Goal: Information Seeking & Learning: Learn about a topic

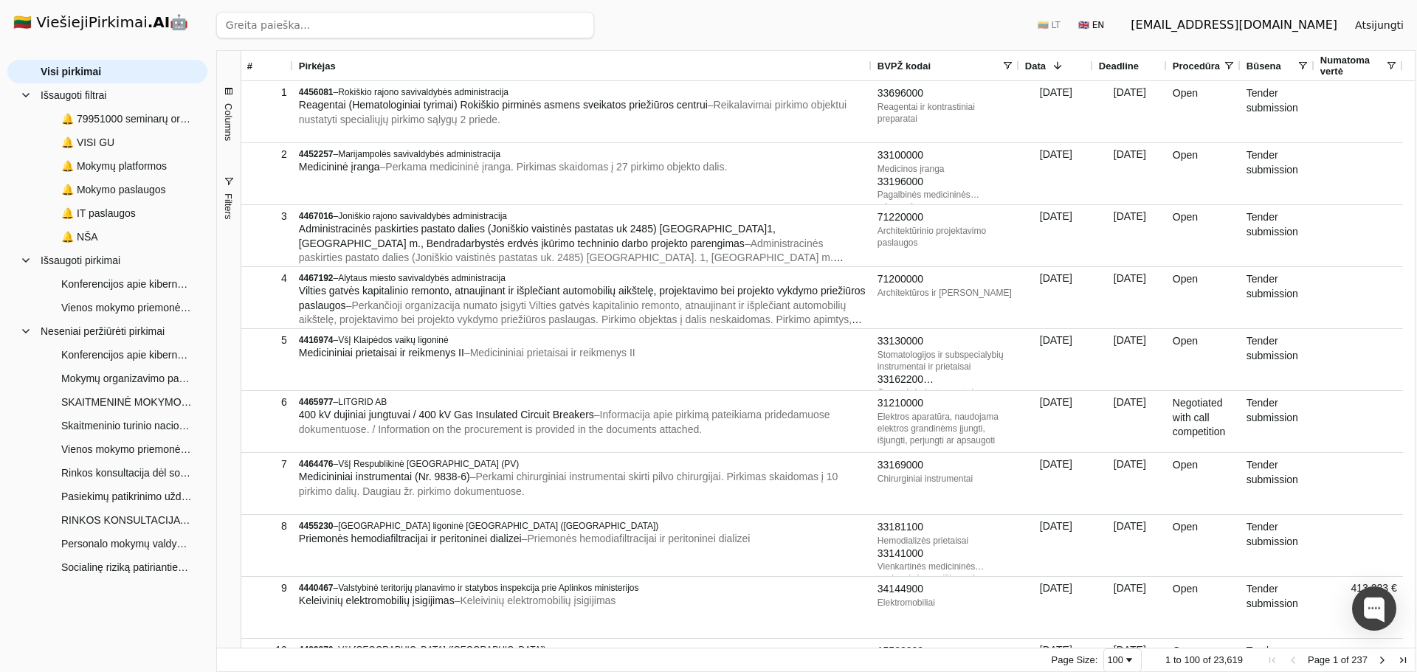
click at [94, 23] on h1 "🇱🇹 ViešiejiPirkimai .AI 🤖" at bounding box center [107, 23] width 212 height 47
click at [125, 22] on h1 "🇱🇹 ViešiejiPirkimai .AI 🤖" at bounding box center [107, 23] width 212 height 47
click at [144, 62] on span "Visi pirkimai" at bounding box center [118, 71] width 154 height 22
click at [159, 120] on span "🔔 79951000 seminarų org pasl" at bounding box center [126, 119] width 131 height 22
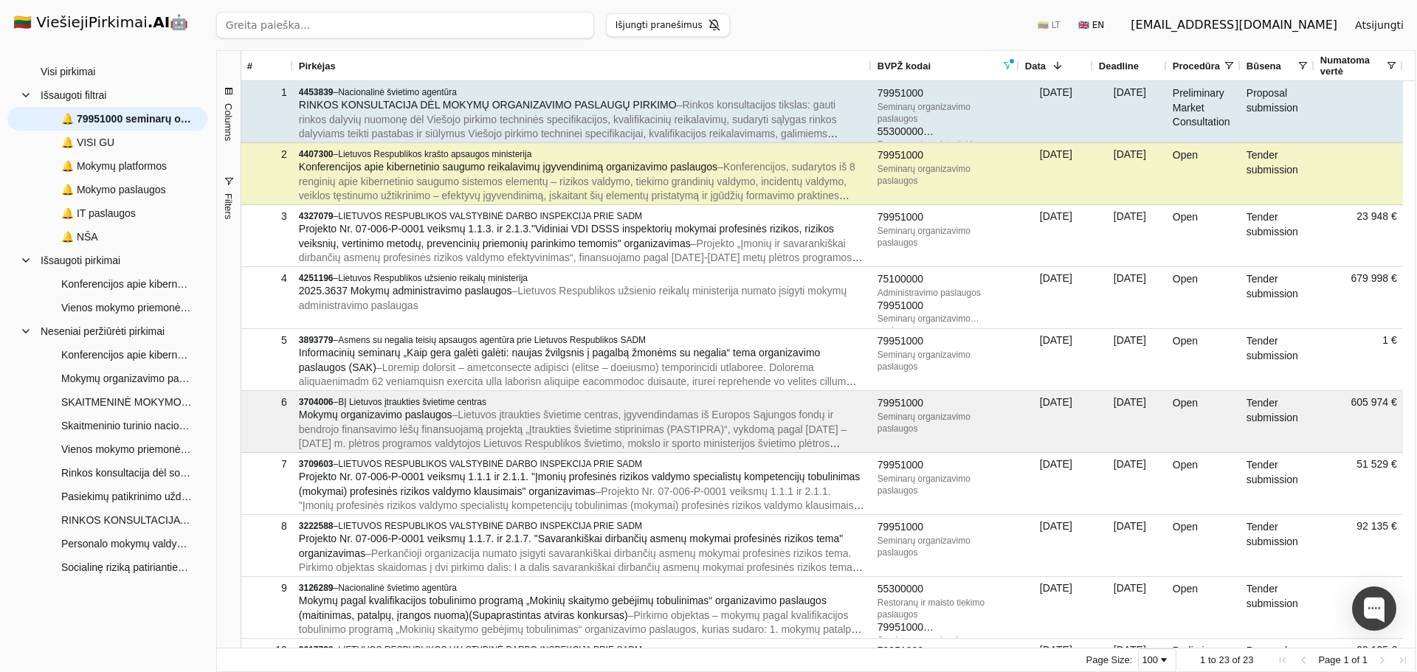
click at [719, 97] on div "4453839 – Nacionalinė švietimo agentūra" at bounding box center [582, 92] width 567 height 12
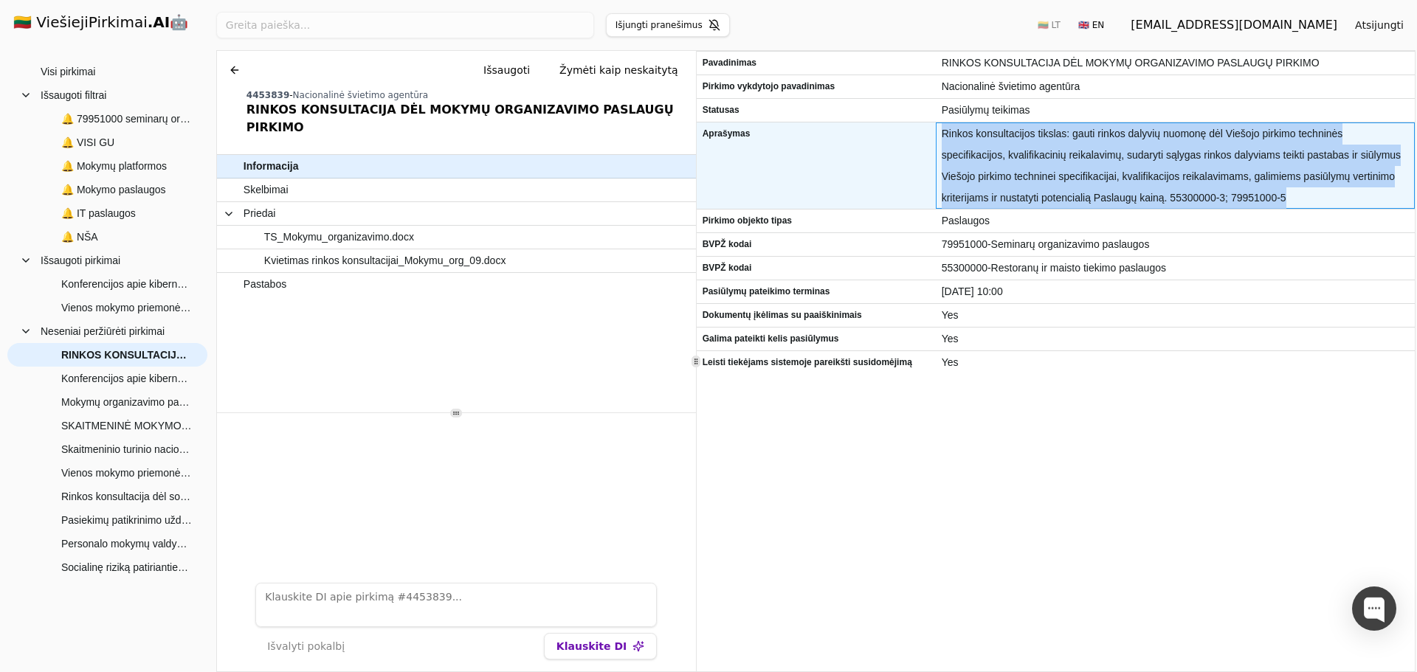
drag, startPoint x: 941, startPoint y: 128, endPoint x: 1226, endPoint y: 196, distance: 293.7
click at [1226, 196] on span "Rinkos konsultacijos tikslas: gauti rinkos dalyvių nuomonę dėl Viešojo pirkimo …" at bounding box center [1174, 166] width 467 height 86
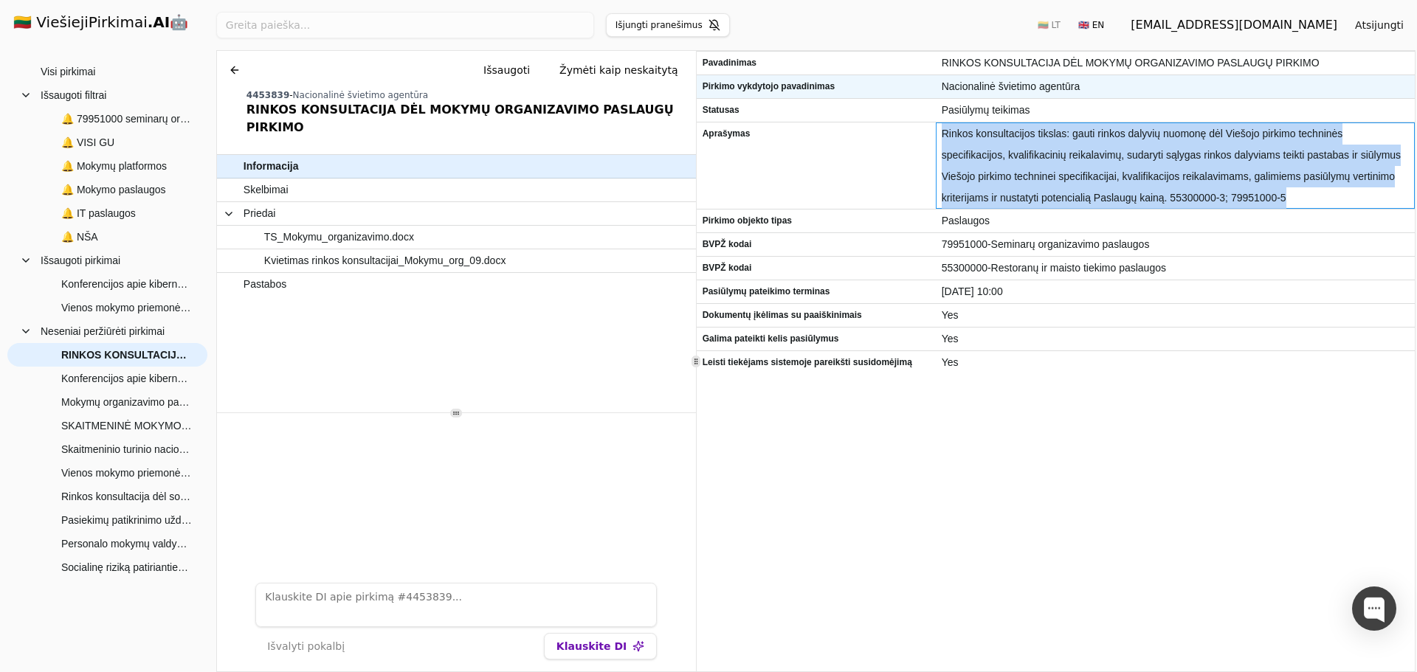
copy span "Rinkos konsultacijos tikslas: gauti rinkos dalyvių nuomonę dėl Viešojo pirkimo …"
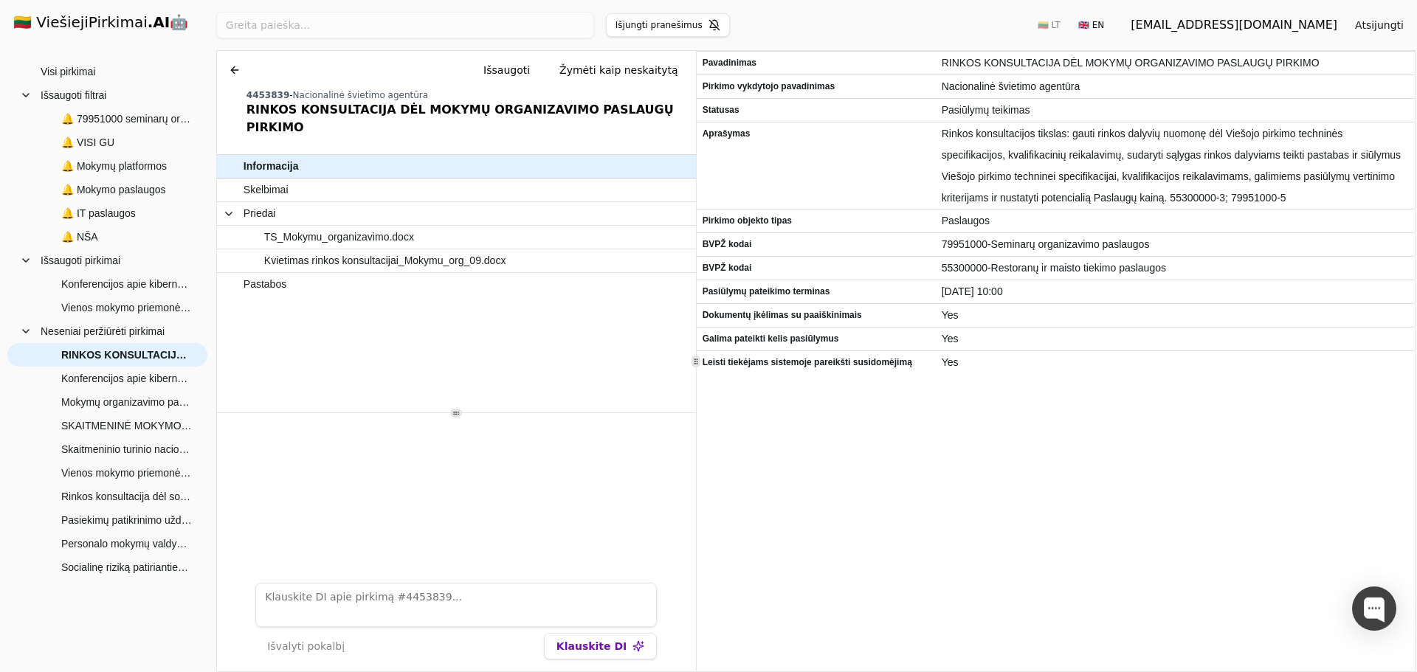
click at [993, 440] on div "Pavadinimas RINKOS KONSULTACIJA DĖL MOKYMŲ ORGANIZAVIMO PASLAUGŲ PIRKIMO Pirkim…" at bounding box center [1055, 362] width 718 height 620
click at [263, 179] on span "Skelbimai" at bounding box center [265, 189] width 45 height 21
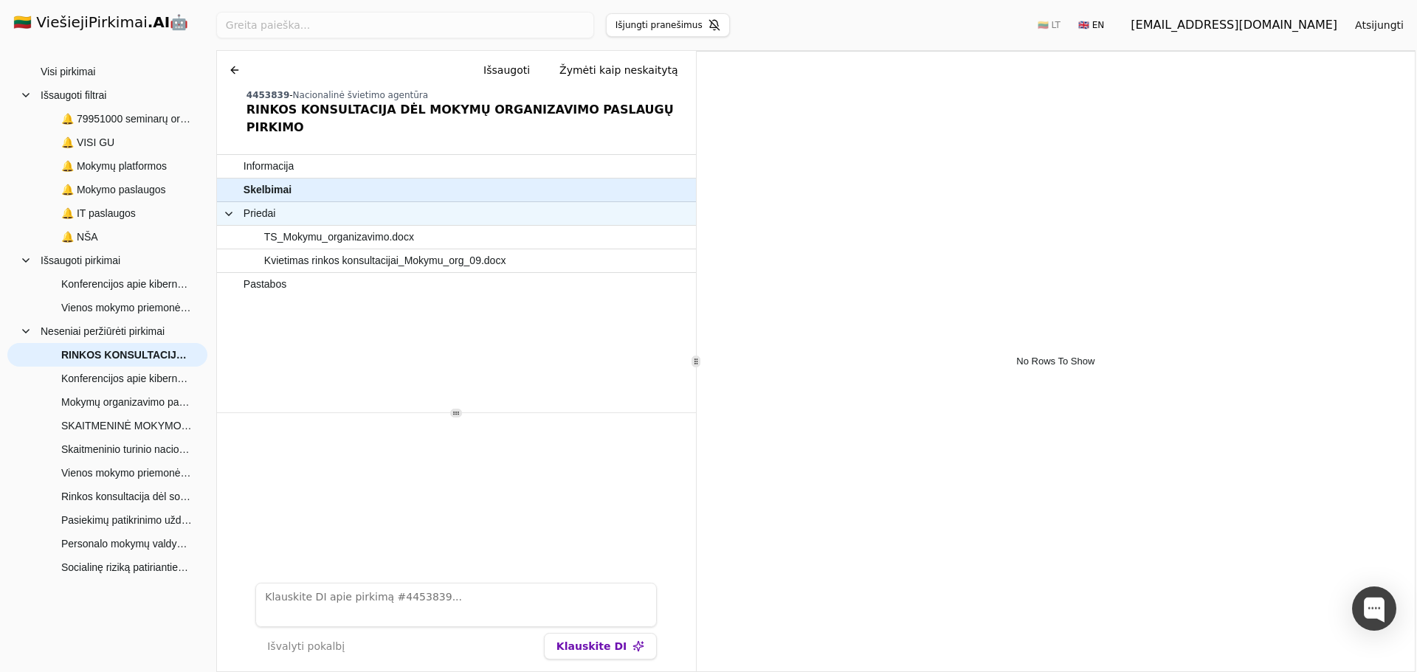
click at [295, 203] on span "Priedai" at bounding box center [439, 213] width 432 height 21
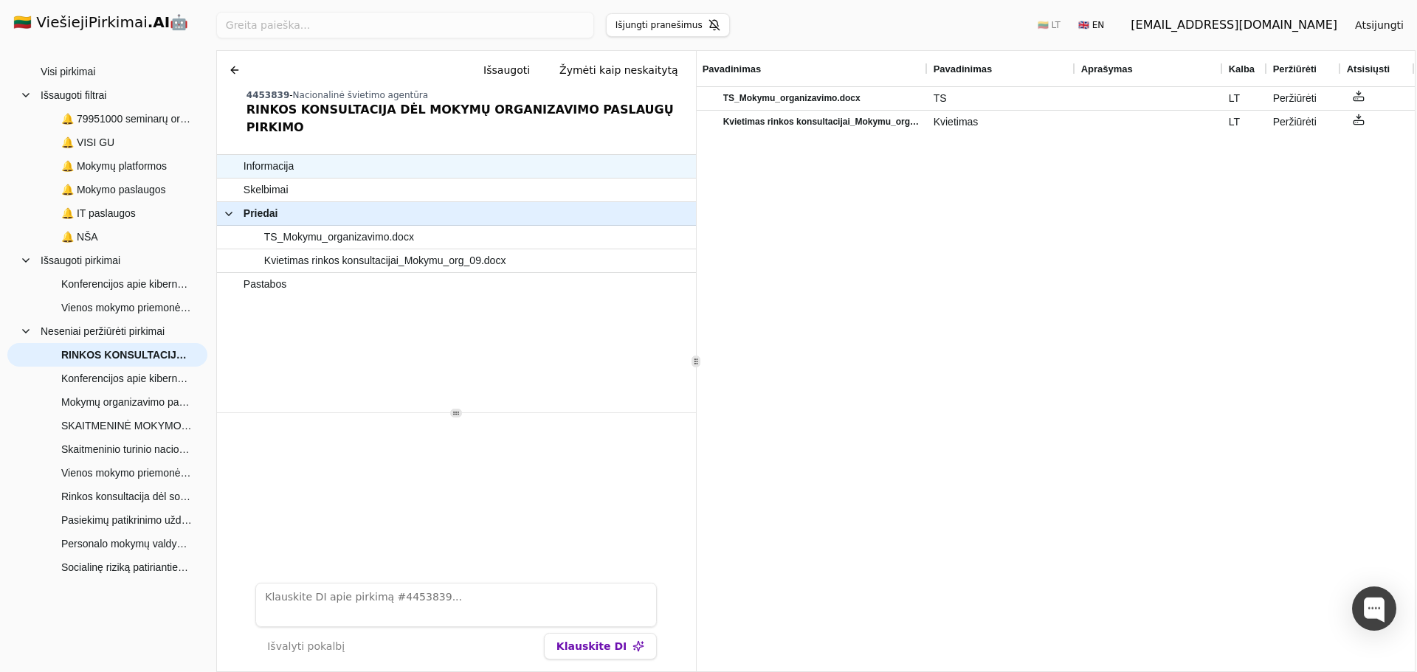
click at [302, 156] on span "Informacija" at bounding box center [448, 166] width 411 height 21
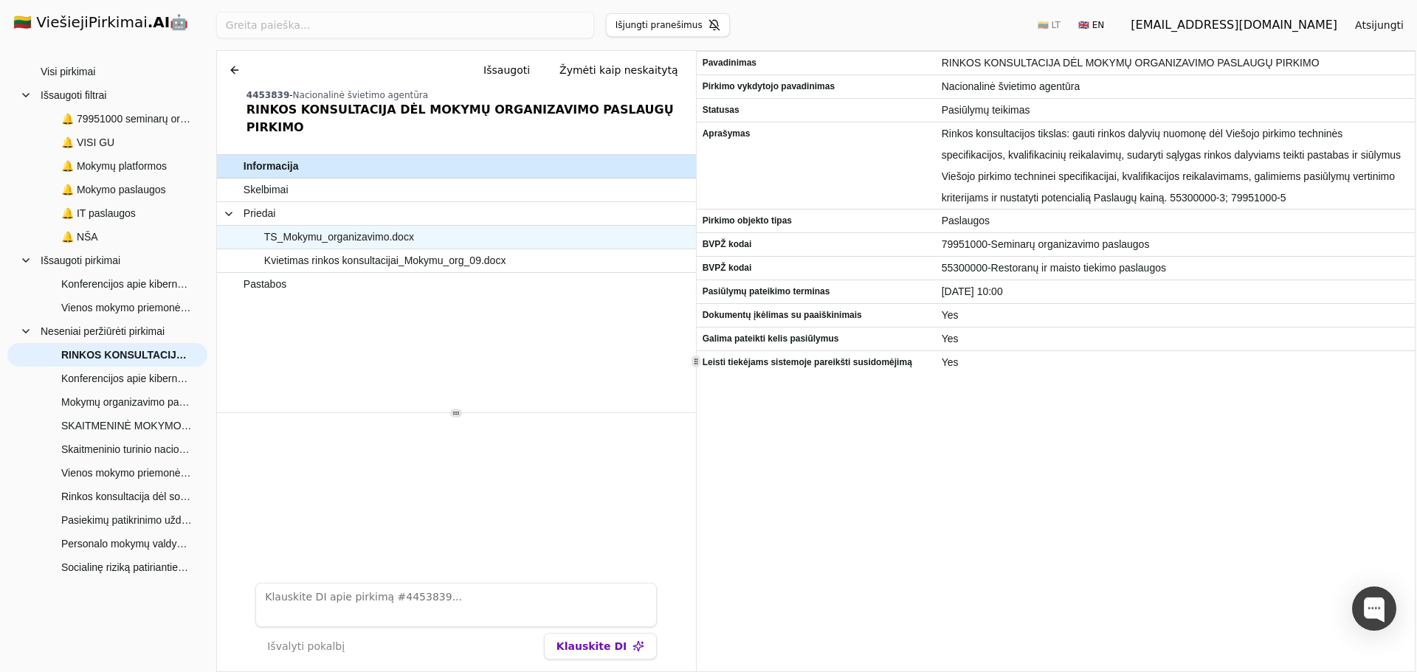
click at [313, 227] on span "TS_Mokymu_organizavimo.docx" at bounding box center [339, 237] width 150 height 21
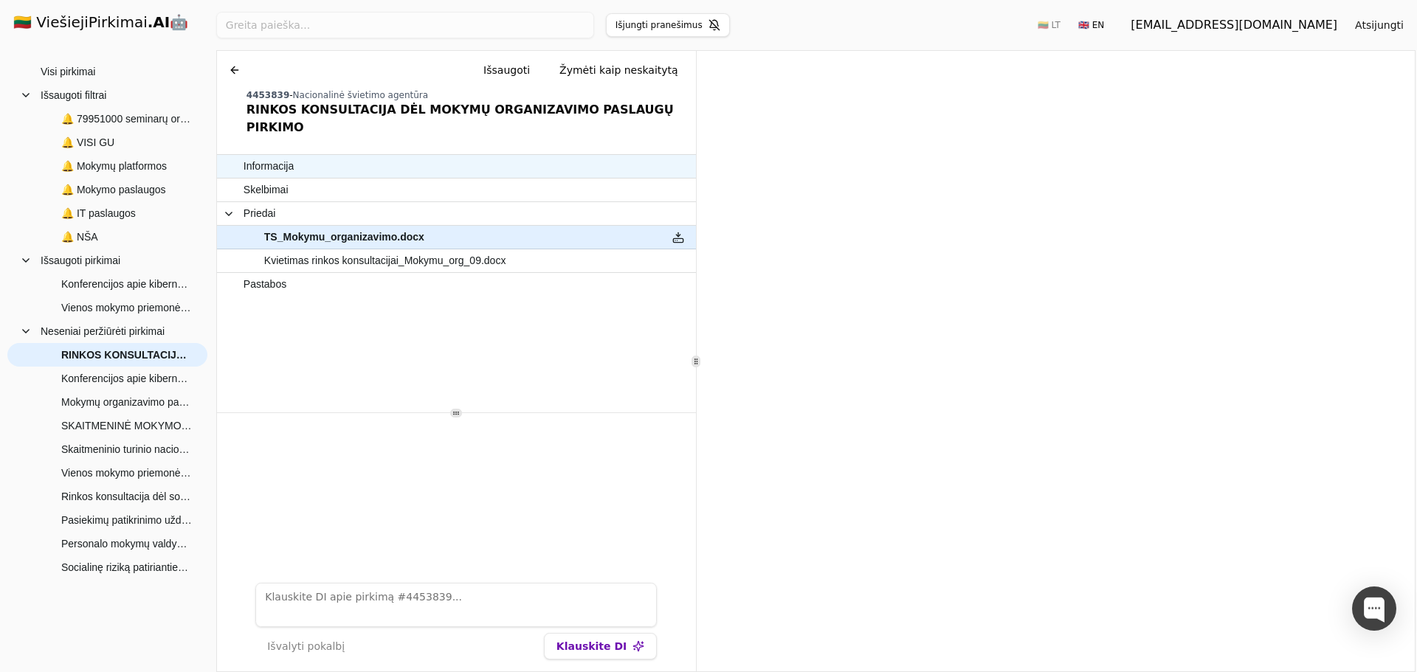
click at [314, 156] on span "Informacija" at bounding box center [448, 166] width 411 height 21
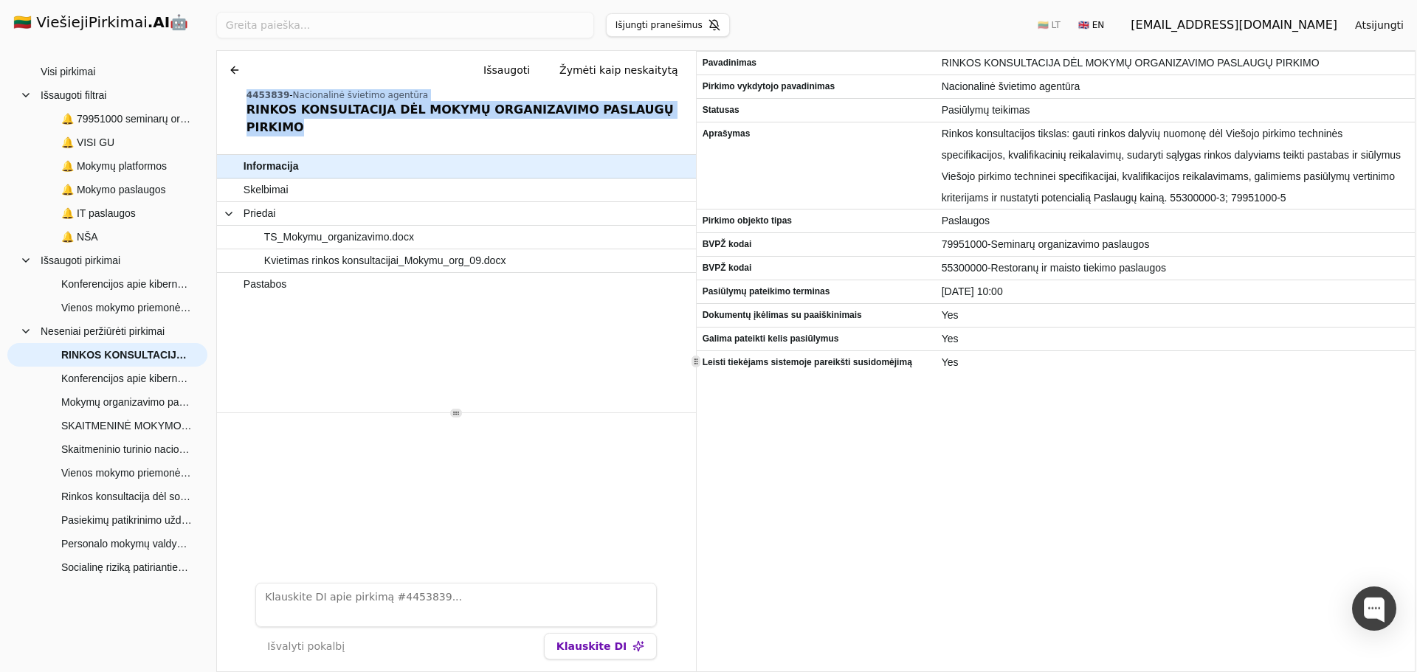
drag, startPoint x: 247, startPoint y: 95, endPoint x: 662, endPoint y: 108, distance: 414.8
click at [662, 111] on div "4453839 - Nacionalinė švietimo agentūra RINKOS KONSULTACIJA DĖL MOKYMŲ ORGANIZA…" at bounding box center [467, 112] width 443 height 47
copy div "4453839 - Nacionalinė švietimo agentūra RINKOS KONSULTACIJA DĖL MOKYMŲ ORGANIZA…"
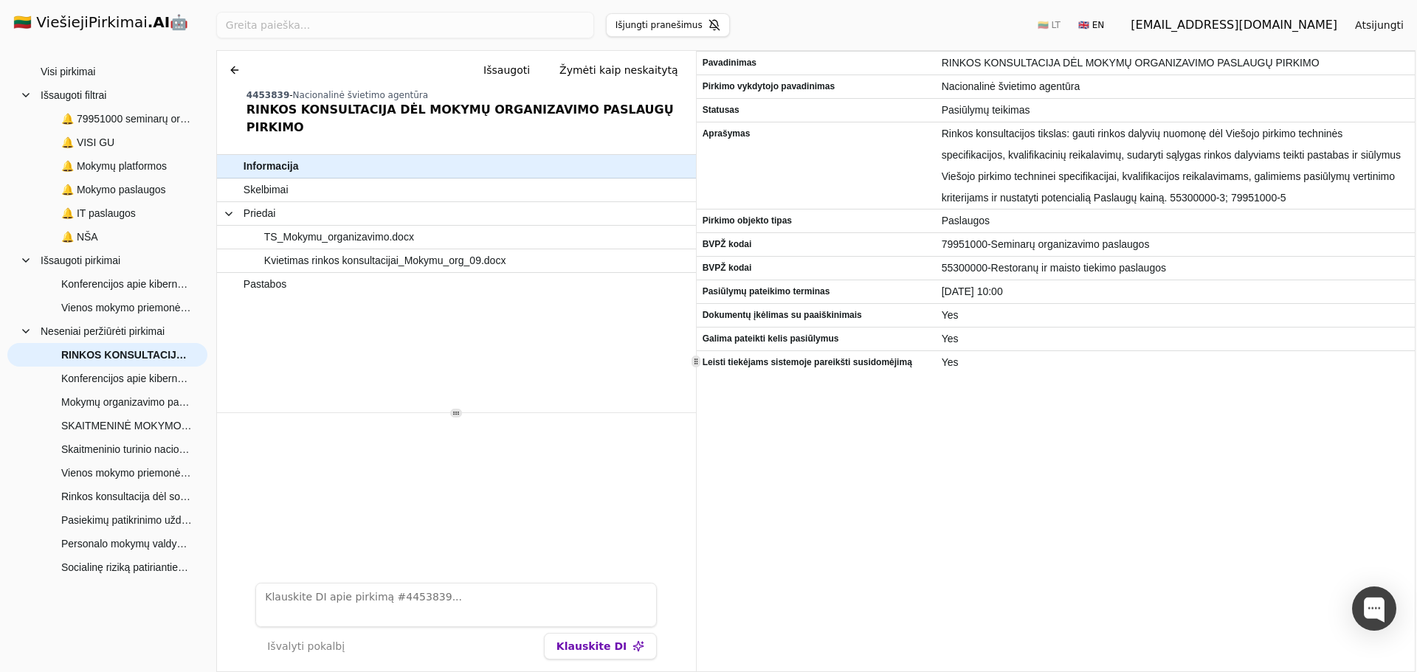
click at [850, 484] on div "Pavadinimas RINKOS KONSULTACIJA DĖL MOKYMŲ ORGANIZAVIMO PASLAUGŲ PIRKIMO Pirkim…" at bounding box center [1055, 362] width 718 height 620
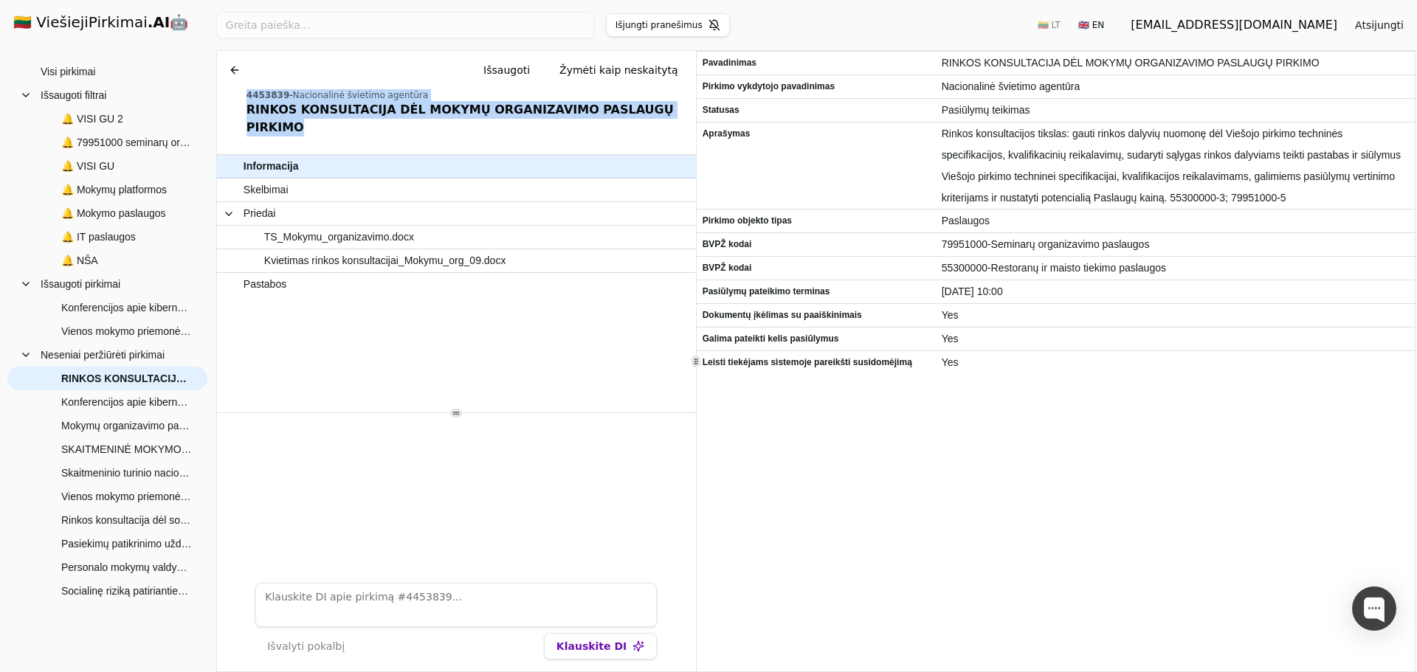
drag, startPoint x: 244, startPoint y: 92, endPoint x: 655, endPoint y: 112, distance: 411.4
click at [655, 112] on div "Chat Išsaugoti Žymėti kaip neskaitytą 4453839 - Nacionalinė švietimo agentūra R…" at bounding box center [456, 96] width 479 height 91
copy div "4453839 - Nacionalinė švietimo agentūra RINKOS KONSULTACIJA DĖL MOKYMŲ ORGANIZA…"
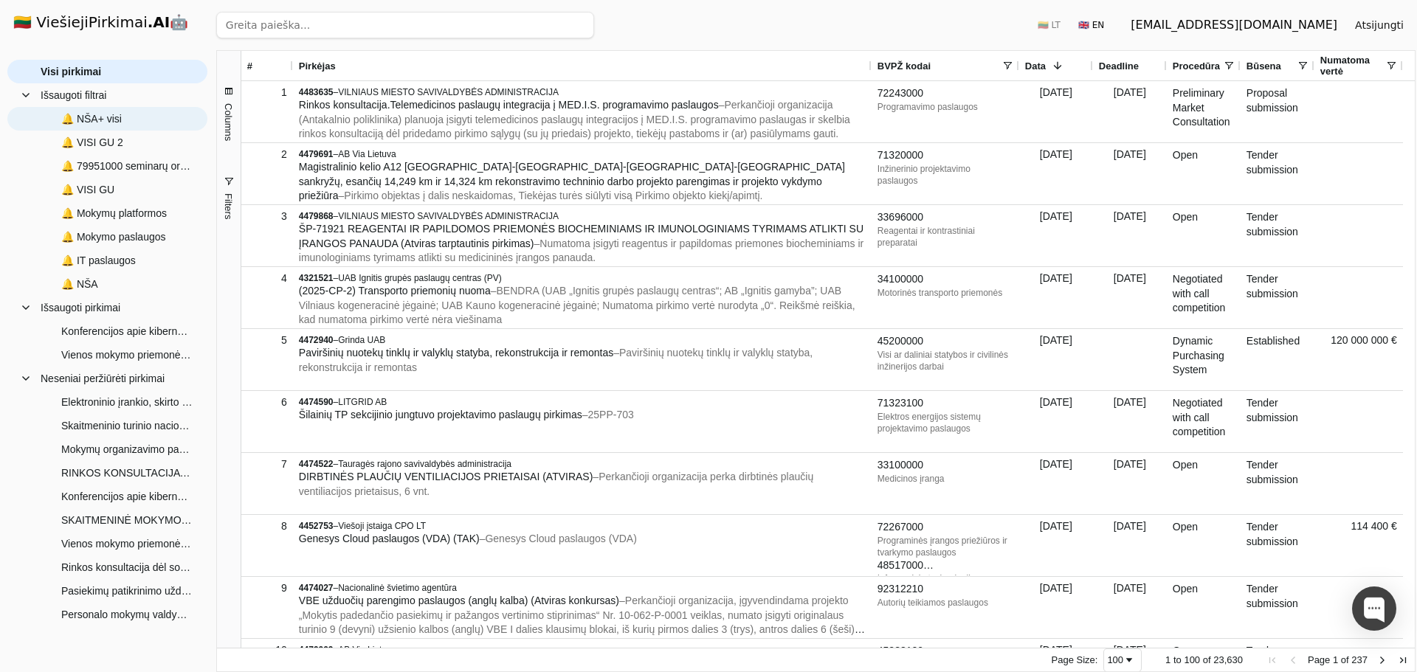
click at [112, 119] on span "🔔 NŠA+ visi" at bounding box center [91, 119] width 60 height 22
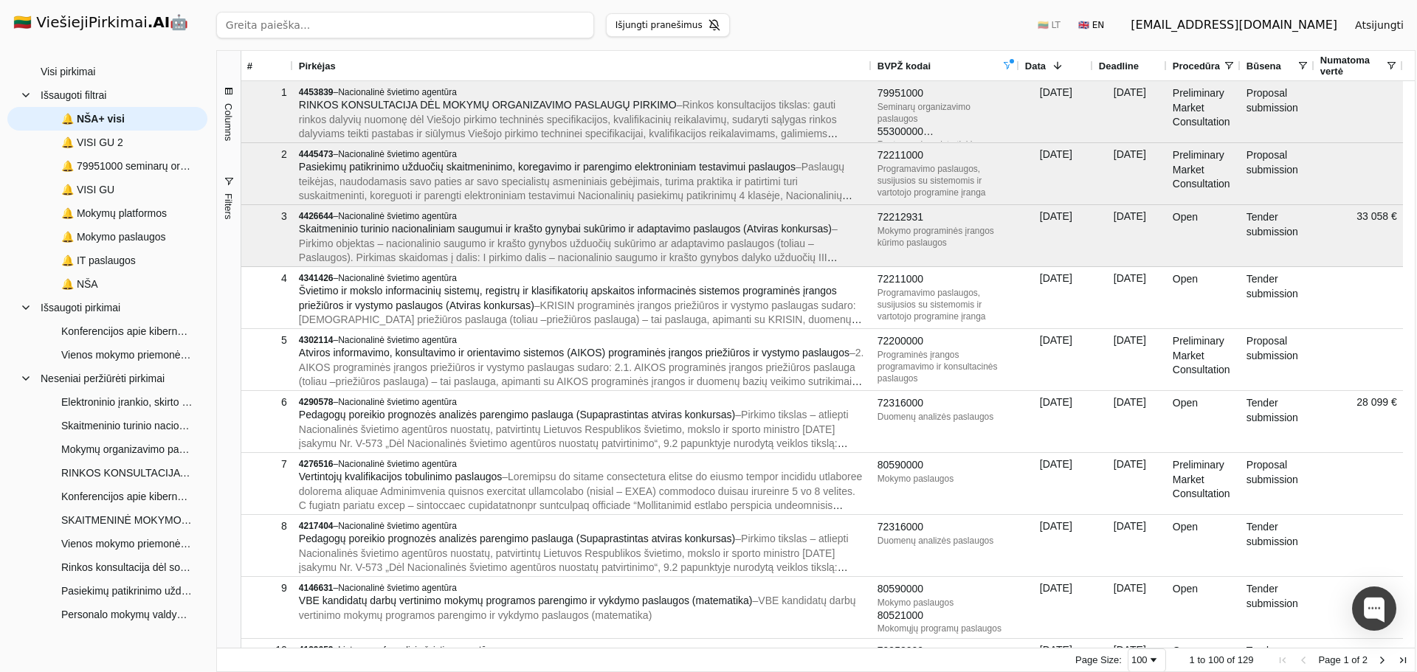
click at [1121, 60] on span "Deadline" at bounding box center [1119, 65] width 40 height 11
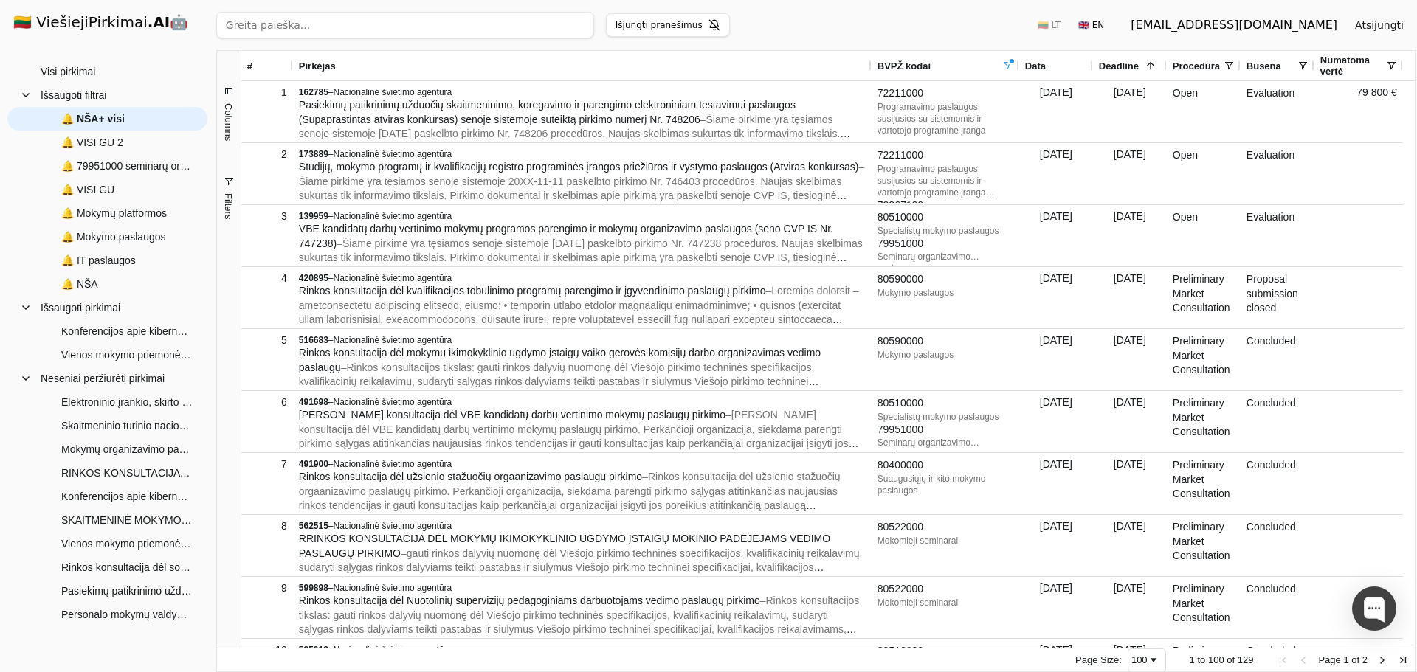
click at [1135, 58] on div "Deadline 1" at bounding box center [1130, 66] width 62 height 30
